Goal: Task Accomplishment & Management: Complete application form

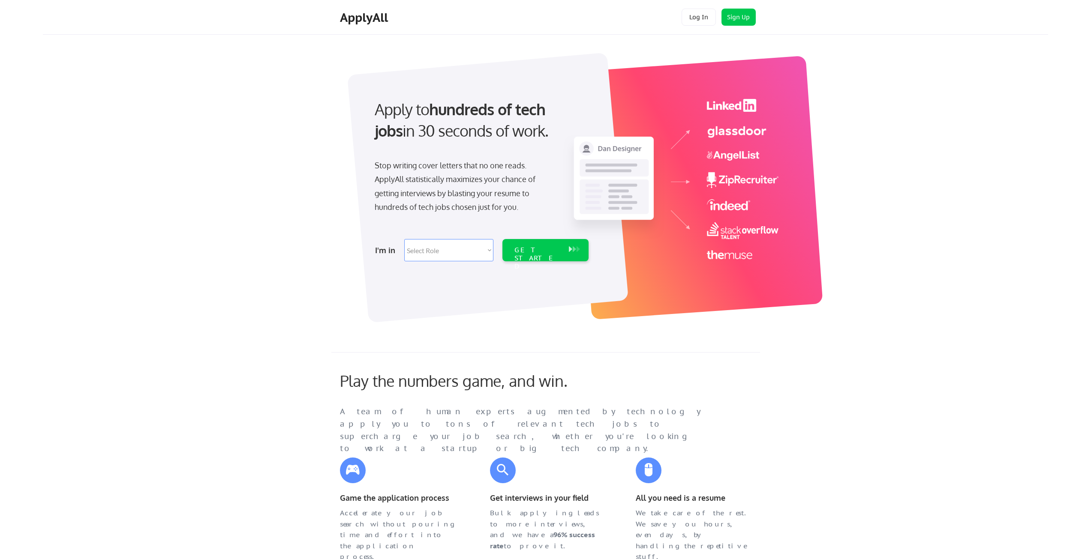
click at [450, 240] on select "Select Role Software Engineering Product Management Customer Success Sales UI/U…" at bounding box center [448, 250] width 89 height 22
select select ""sales0""
click at [404, 239] on select "Select Role Software Engineering Product Management Customer Success Sales UI/U…" at bounding box center [448, 250] width 89 height 22
select select ""sales0""
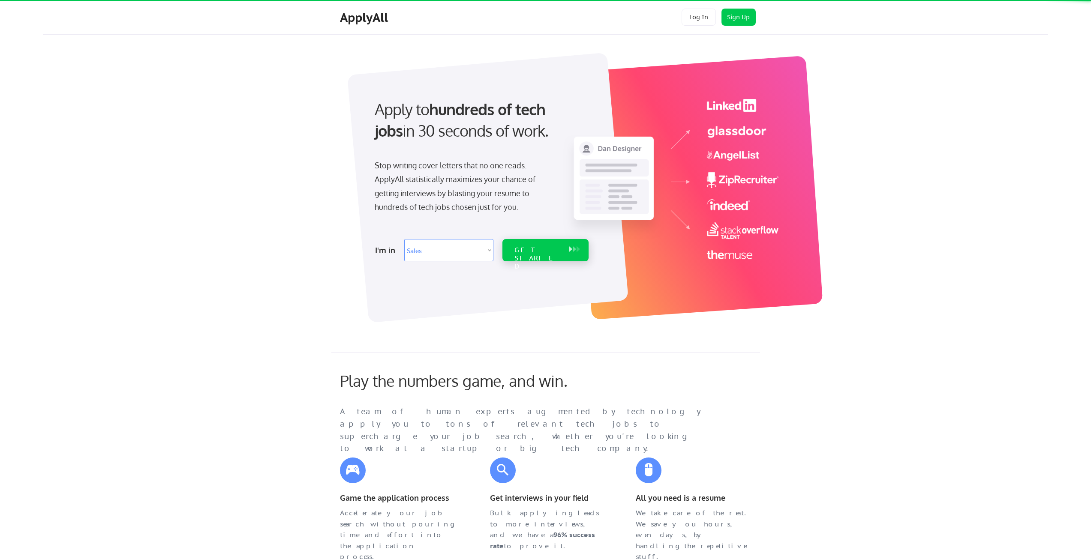
click at [532, 255] on div "GET STARTED" at bounding box center [537, 250] width 54 height 22
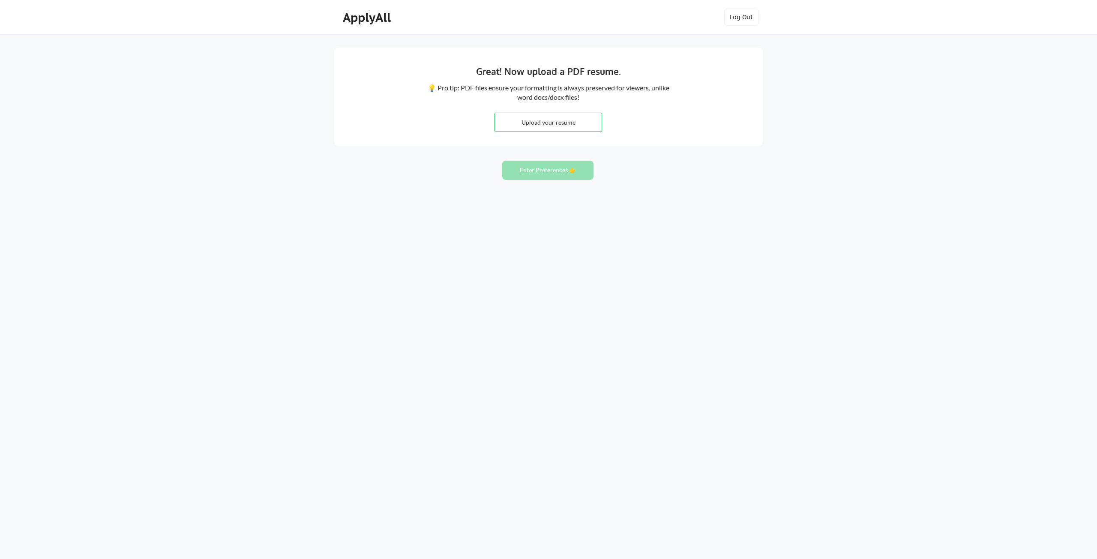
click at [557, 126] on input "file" at bounding box center [548, 122] width 107 height 18
type input "C:\fakepath\Ade' Amoye's_CV.pdf"
click at [581, 171] on button "Enter Preferences 👉" at bounding box center [547, 170] width 91 height 19
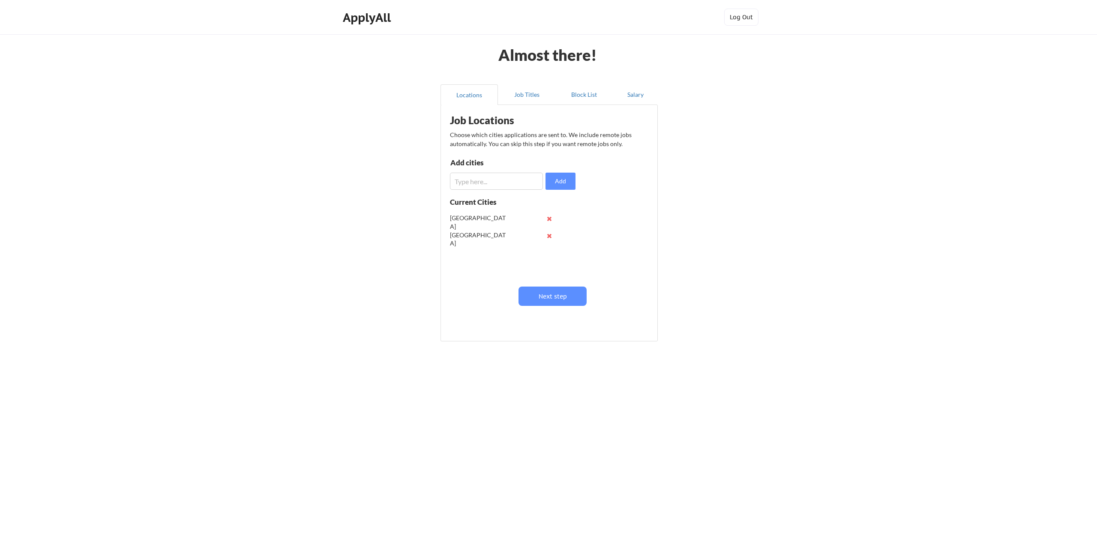
click at [527, 105] on div "Job Locations Choose which cities applications are sent to. We include remote j…" at bounding box center [549, 223] width 217 height 237
click at [526, 94] on button "Job Titles" at bounding box center [526, 94] width 57 height 21
click at [565, 93] on button "Block List" at bounding box center [583, 94] width 57 height 21
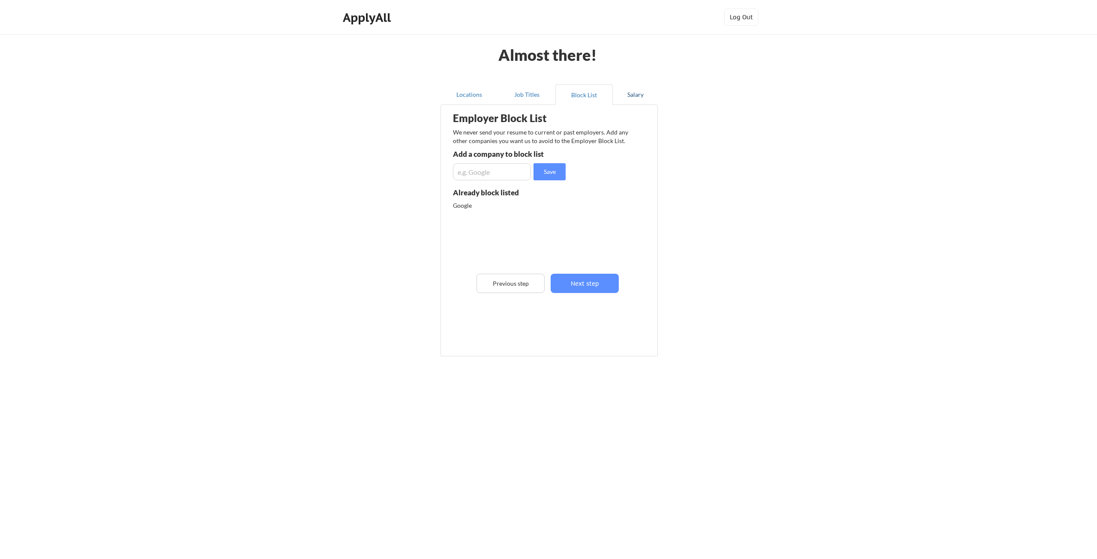
click at [627, 93] on button "Salary" at bounding box center [635, 94] width 45 height 21
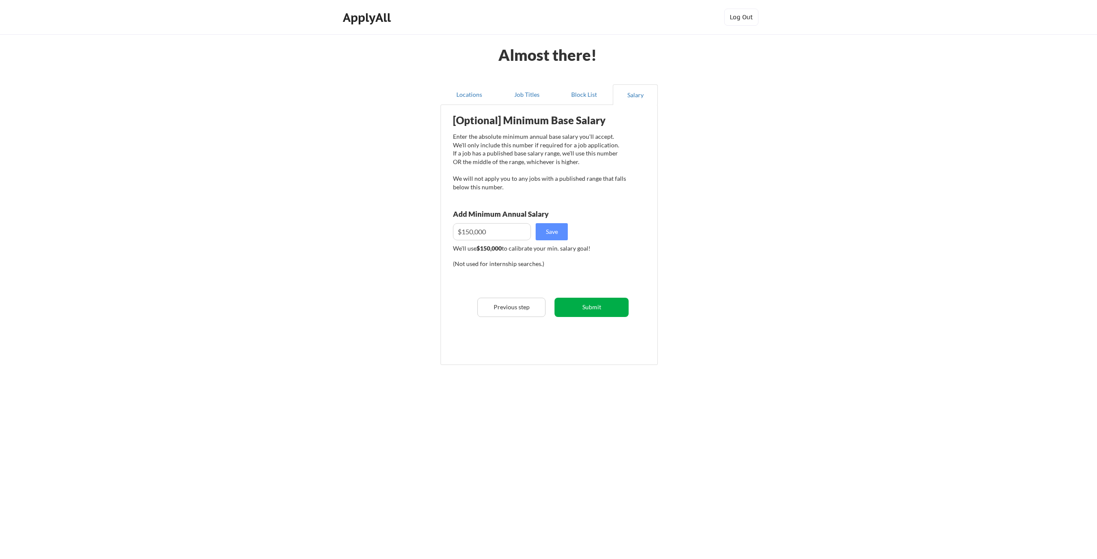
click at [578, 298] on button "Submit" at bounding box center [592, 307] width 74 height 19
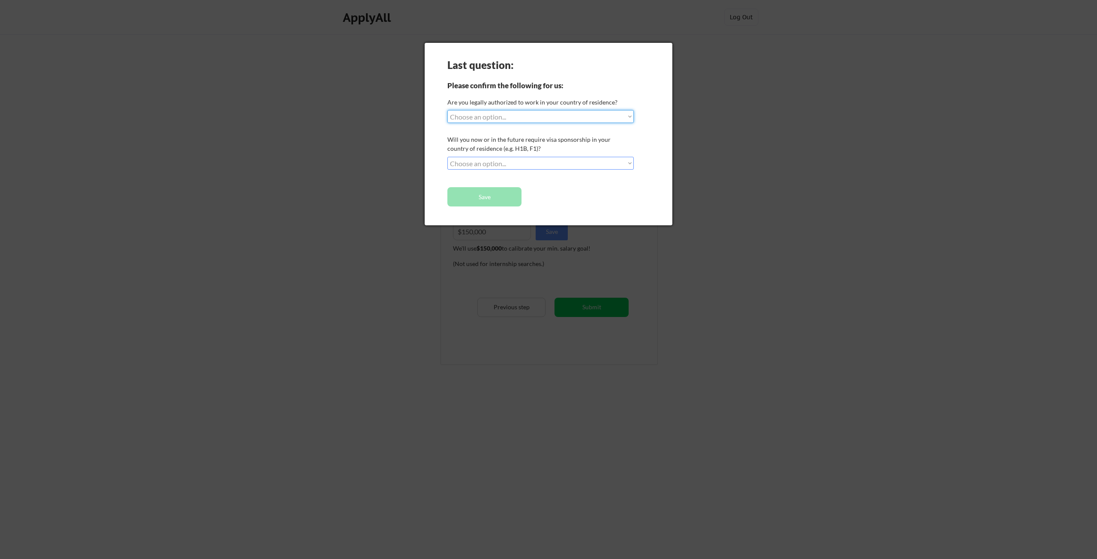
click at [516, 114] on select "Choose an option... Yes, I am a US Citizen Yes, I am a Canadian Citizen Yes, I …" at bounding box center [540, 116] width 186 height 13
select select ""yes__i_am_an_other_permanent_resident""
click at [447, 110] on select "Choose an option... Yes, I am a US Citizen Yes, I am a Canadian Citizen Yes, I …" at bounding box center [540, 116] width 186 height 13
click at [531, 161] on select "Choose an option... No, I will not need sponsorship Yes, I will need sponsorship" at bounding box center [540, 163] width 186 height 13
select select ""no__i_will_not_need_sponsorship""
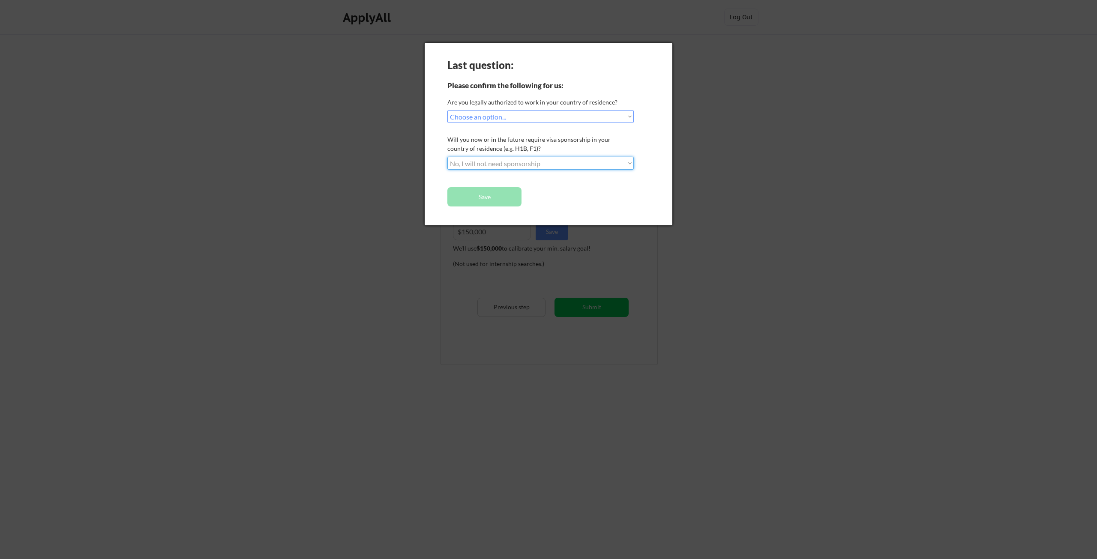
click at [447, 157] on select "Choose an option... No, I will not need sponsorship Yes, I will need sponsorship" at bounding box center [540, 163] width 186 height 13
click at [505, 193] on button "Save" at bounding box center [484, 196] width 74 height 19
